Goal: Task Accomplishment & Management: Use online tool/utility

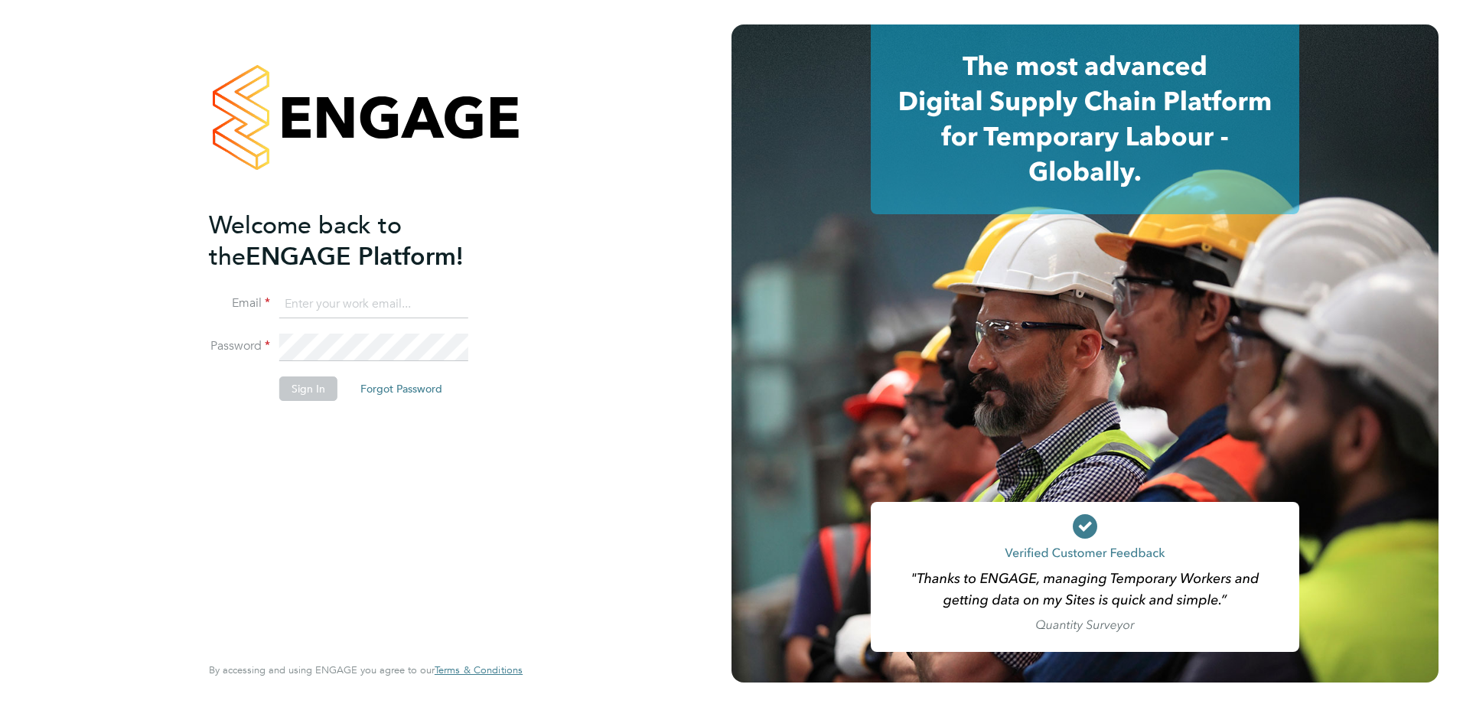
type input "jonny.millar@vistry.co.uk"
click at [308, 395] on button "Sign In" at bounding box center [308, 388] width 58 height 24
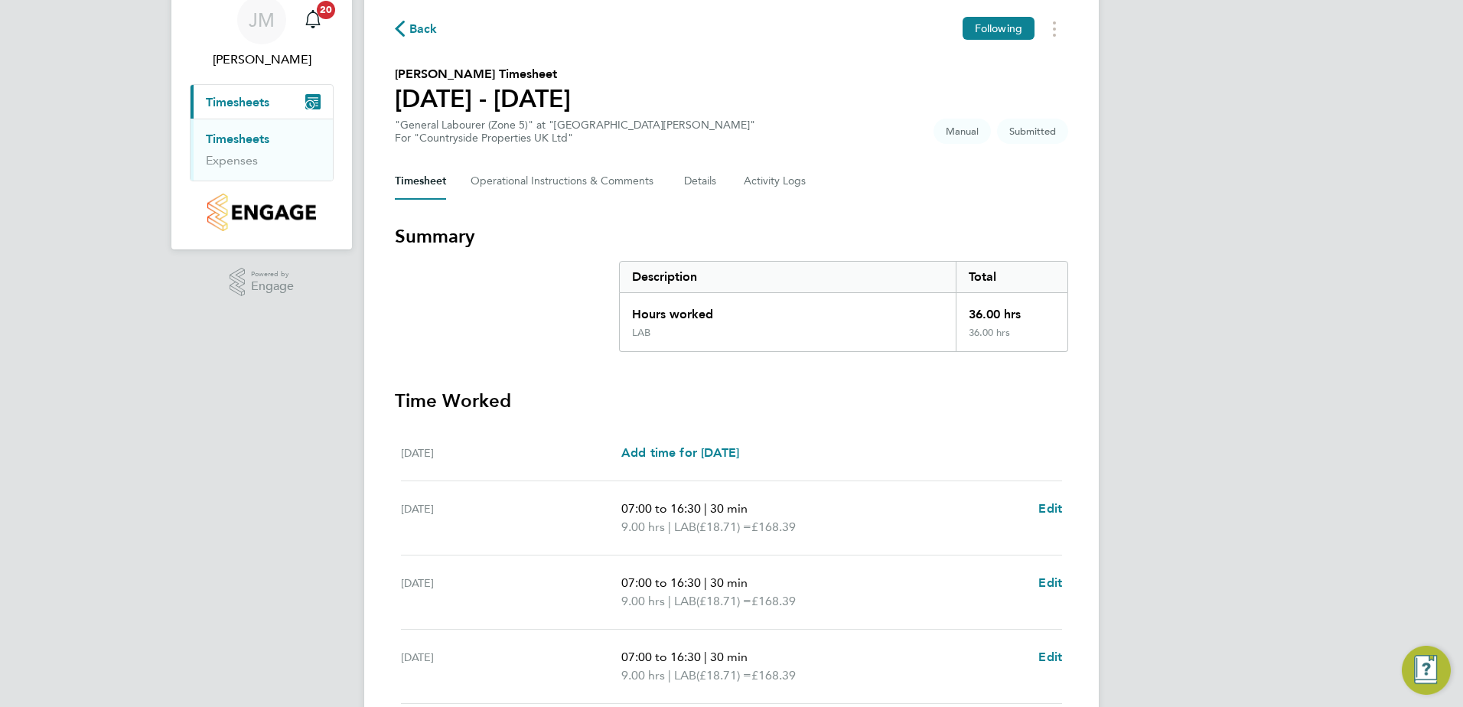
scroll to position [380, 0]
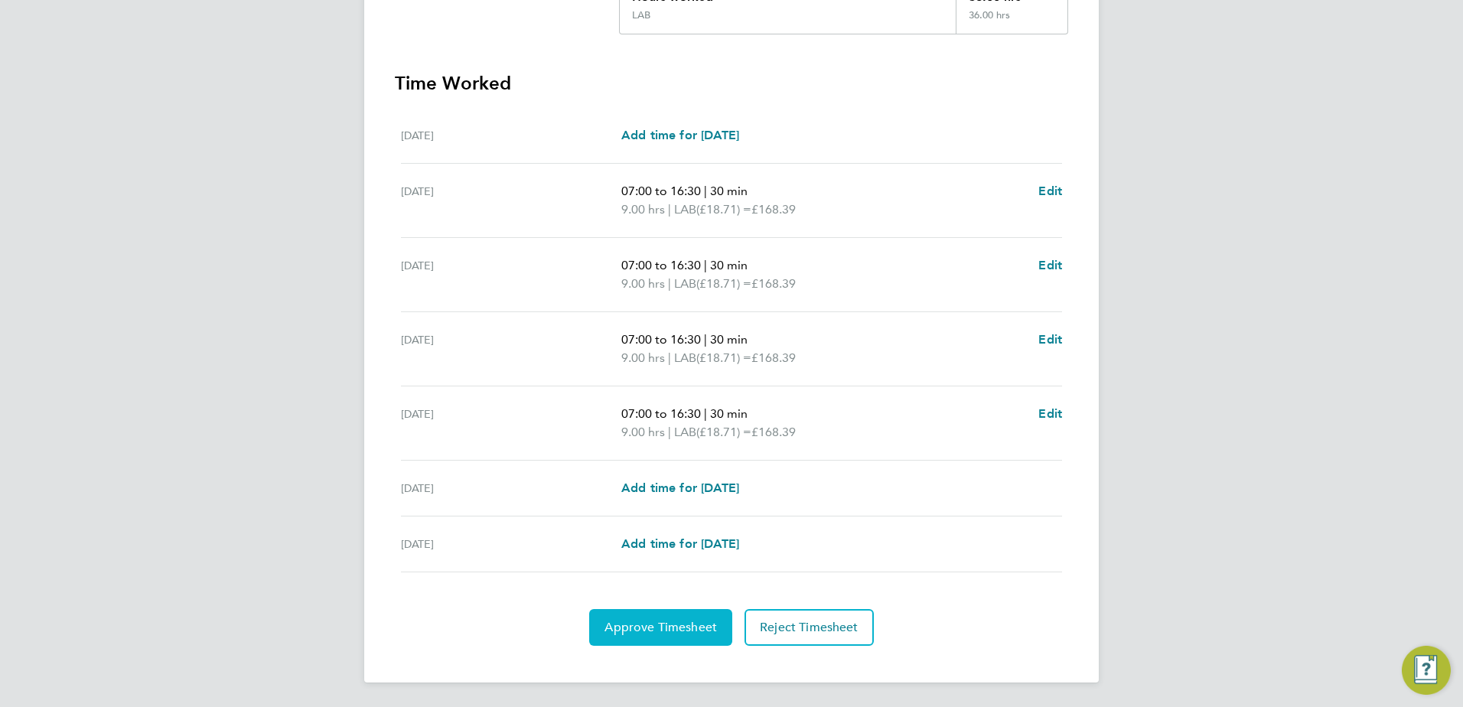
click at [660, 629] on span "Approve Timesheet" at bounding box center [660, 627] width 112 height 15
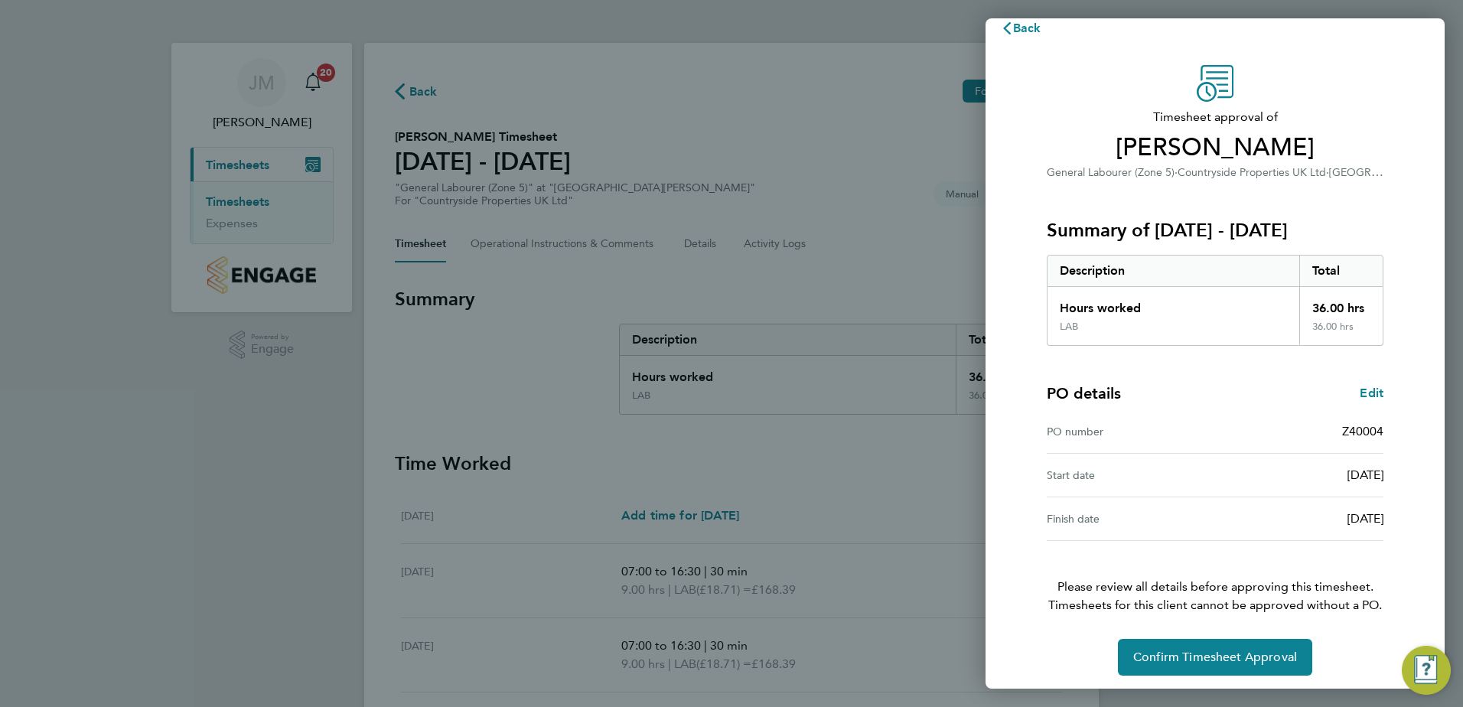
scroll to position [26, 0]
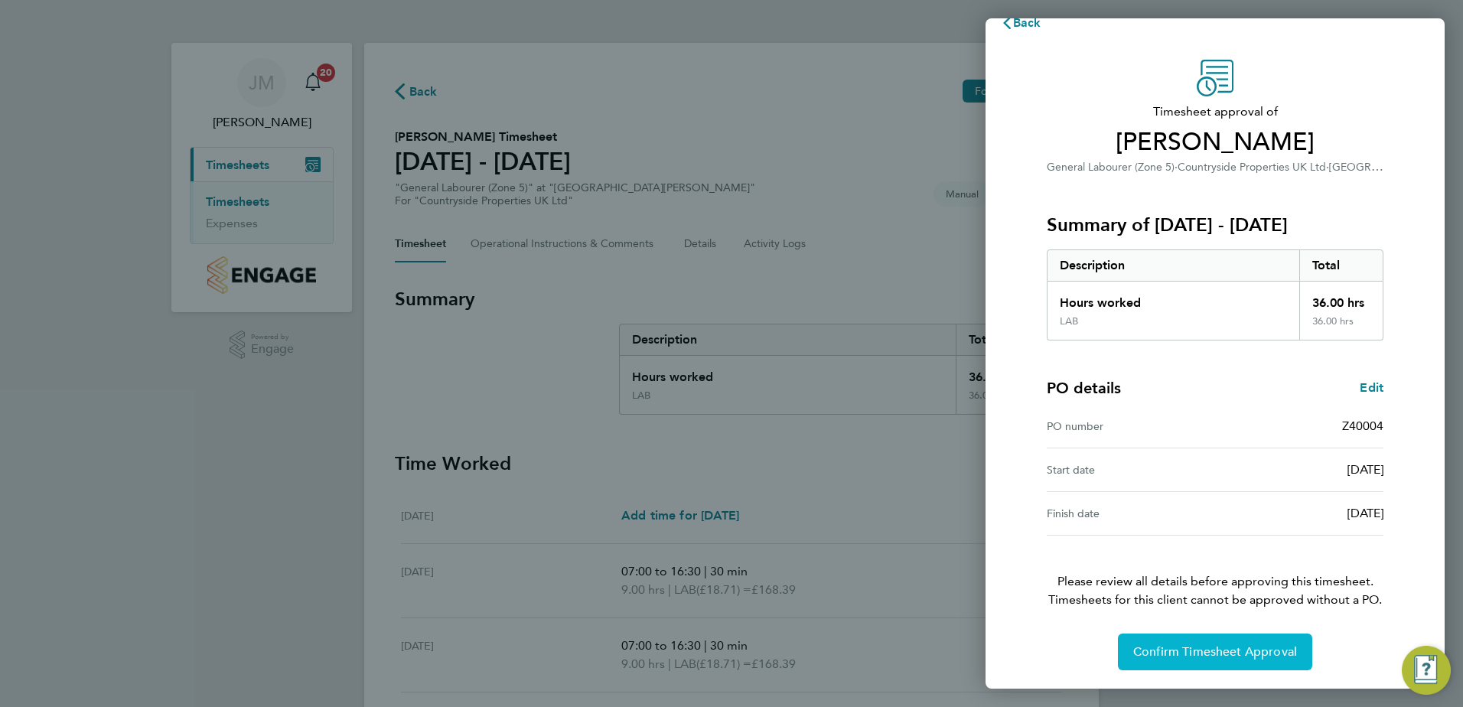
click at [1251, 648] on span "Confirm Timesheet Approval" at bounding box center [1215, 651] width 164 height 15
